Goal: Transaction & Acquisition: Purchase product/service

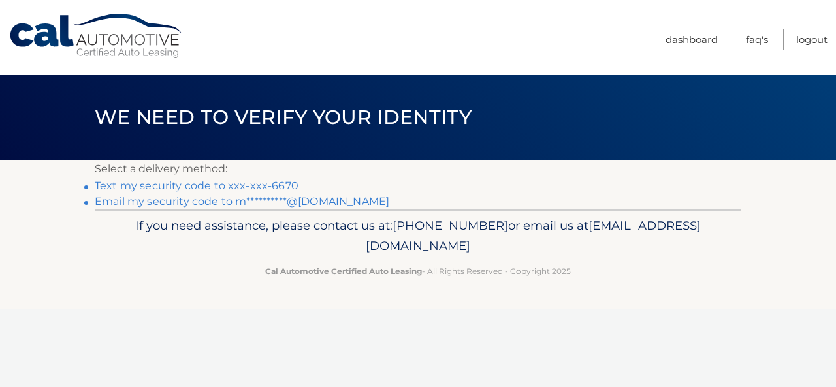
click at [263, 189] on link "Text my security code to xxx-xxx-6670" at bounding box center [197, 186] width 204 height 12
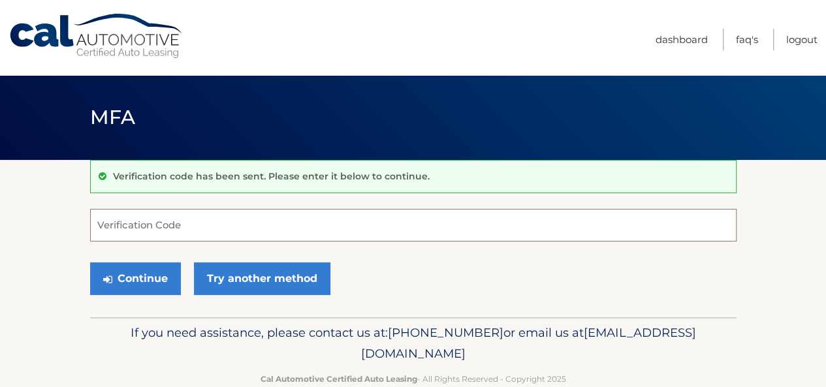
click at [254, 223] on input "Verification Code" at bounding box center [413, 225] width 647 height 33
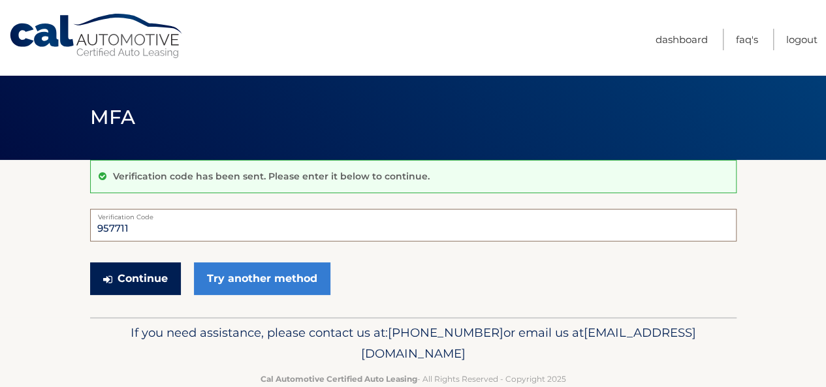
type input "957711"
click at [135, 267] on button "Continue" at bounding box center [135, 279] width 91 height 33
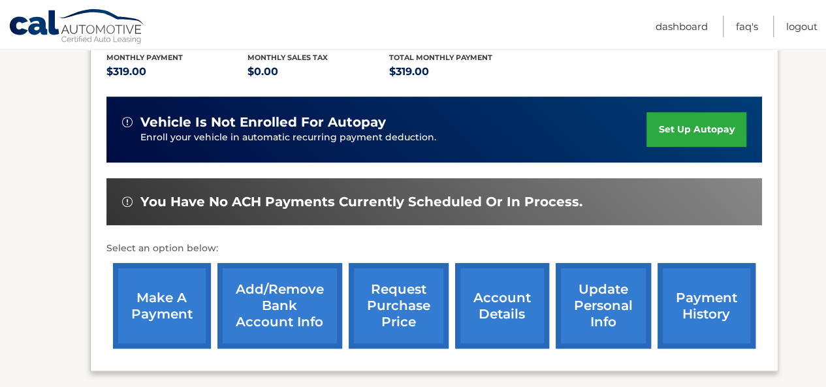
scroll to position [295, 0]
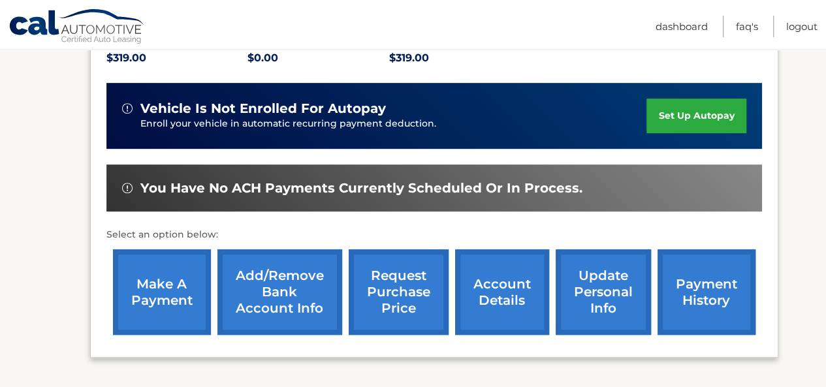
click at [155, 292] on link "make a payment" at bounding box center [162, 293] width 98 height 86
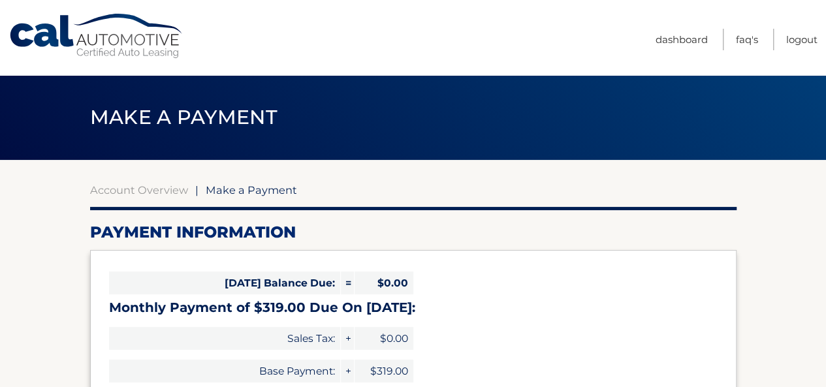
select select "YTJmZTBiYjAtYTNlOS00MDRmLWI5ZDctN2NlZWY0YWMyYTZk"
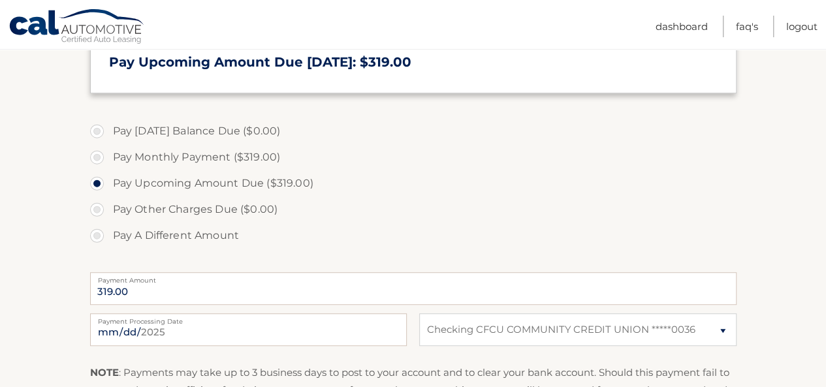
scroll to position [334, 0]
click at [116, 334] on input "[DATE]" at bounding box center [248, 329] width 317 height 33
type input "[DATE]"
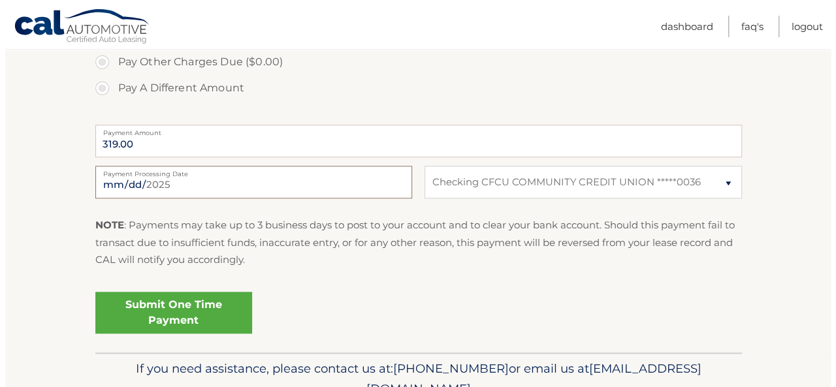
scroll to position [483, 0]
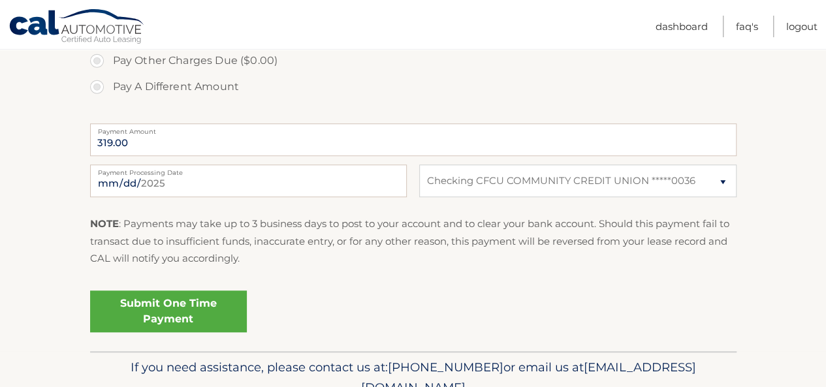
click at [178, 308] on link "Submit One Time Payment" at bounding box center [168, 312] width 157 height 42
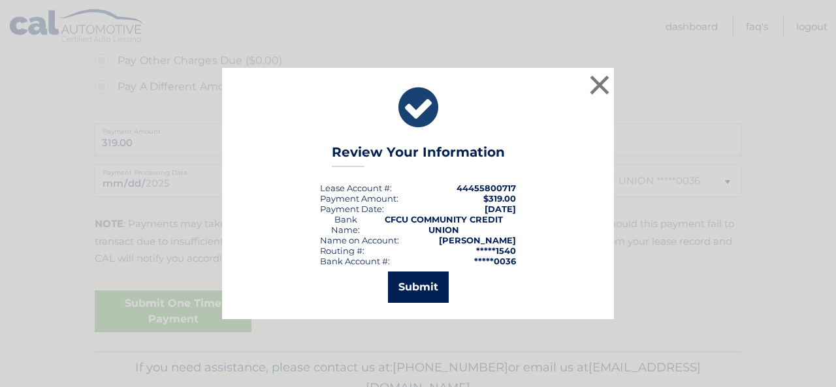
click at [417, 284] on button "Submit" at bounding box center [418, 287] width 61 height 31
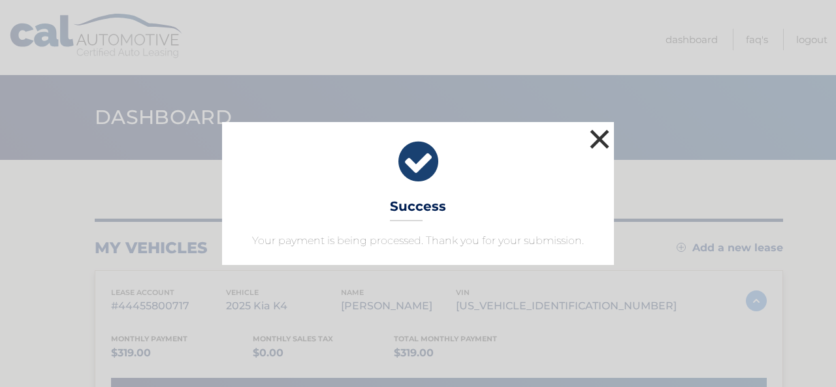
click at [602, 144] on button "×" at bounding box center [600, 139] width 26 height 26
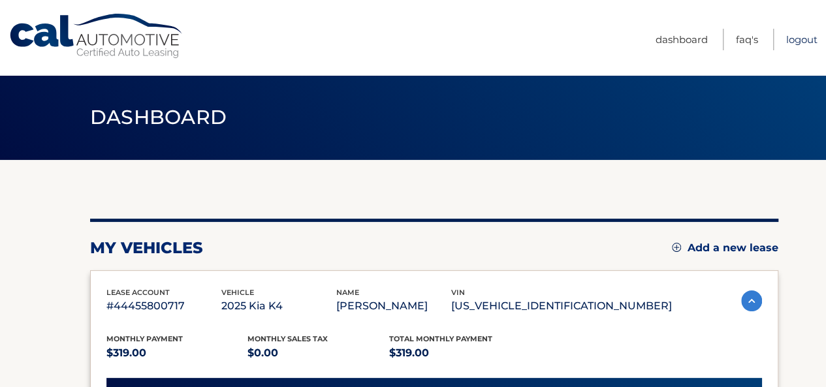
click at [792, 41] on link "Logout" at bounding box center [802, 40] width 31 height 22
